Goal: Task Accomplishment & Management: Manage account settings

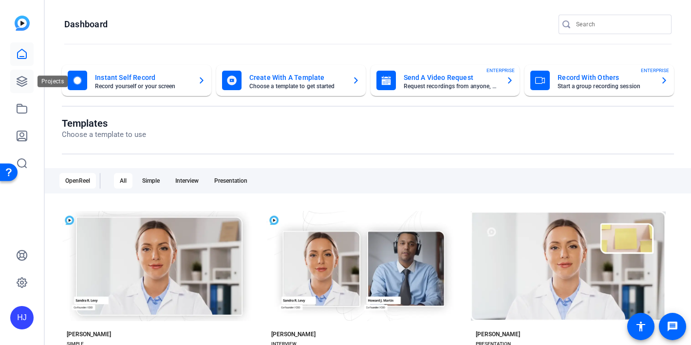
click at [20, 82] on icon at bounding box center [22, 81] width 10 height 10
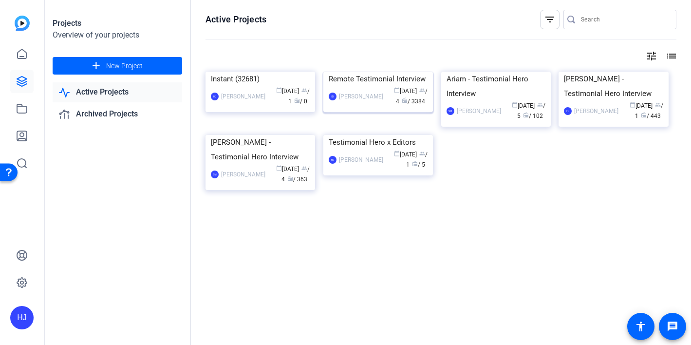
click at [364, 86] on div "Remote Testimonial Interview" at bounding box center [378, 79] width 99 height 15
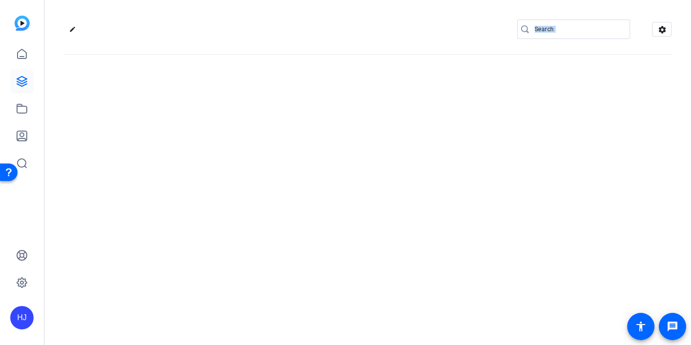
click at [364, 140] on div "edit settings" at bounding box center [368, 172] width 646 height 345
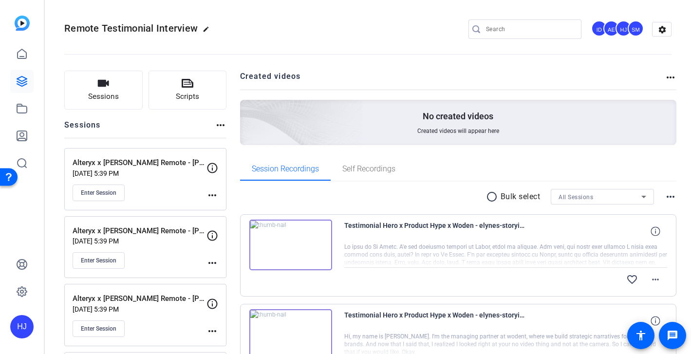
click at [349, 25] on div "Remote Testimonial Interview edit ID AE HJ SM settings" at bounding box center [367, 29] width 607 height 15
